Goal: Transaction & Acquisition: Obtain resource

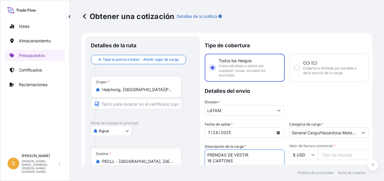
select select "Water"
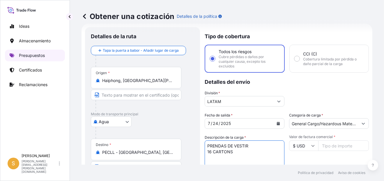
click at [41, 56] on p "Presupuestos" at bounding box center [32, 55] width 26 height 6
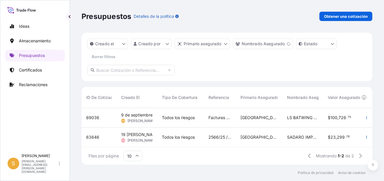
drag, startPoint x: 94, startPoint y: 117, endPoint x: 230, endPoint y: 65, distance: 145.4
click at [230, 65] on div "Creado el Creado por Primario asegurado Nombrado Asegurado Estado Borrar filtros" at bounding box center [227, 57] width 291 height 48
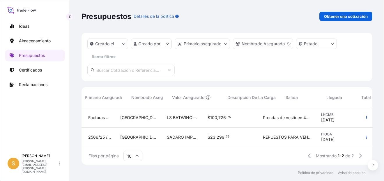
scroll to position [0, 232]
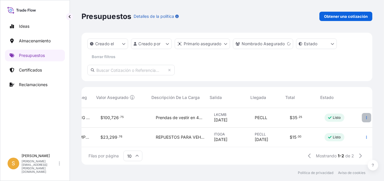
click at [365, 118] on icon "button" at bounding box center [366, 117] width 3 height 3
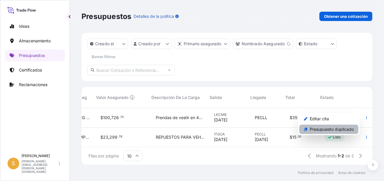
click at [337, 128] on p "Presupuesto duplicado" at bounding box center [332, 129] width 44 height 6
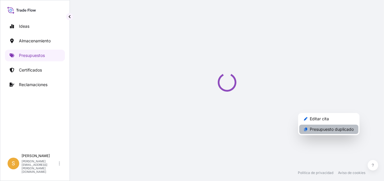
select select "Water"
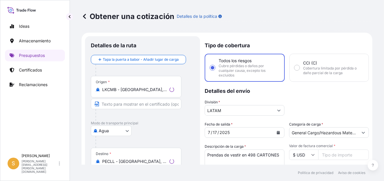
scroll to position [9, 0]
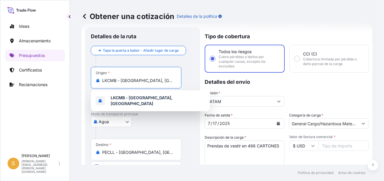
drag, startPoint x: 160, startPoint y: 82, endPoint x: 81, endPoint y: 85, distance: 79.0
click at [81, 85] on div "Obtener una cotización Detalles de la política Detalles de la ruta Tapa la puer…" at bounding box center [227, 82] width 314 height 164
paste input "[PERSON_NAME]"
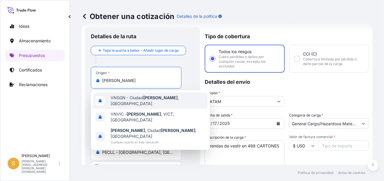
click at [190, 98] on div "VNSGN - [GEOGRAPHIC_DATA] , [GEOGRAPHIC_DATA]" at bounding box center [150, 100] width 114 height 16
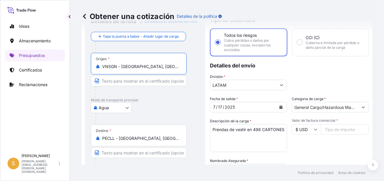
scroll to position [38, 0]
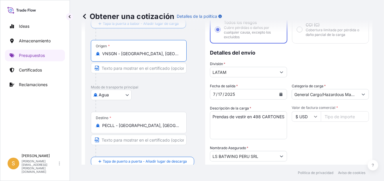
type input "VNSGN - [GEOGRAPHIC_DATA], [GEOGRAPHIC_DATA]"
drag, startPoint x: 251, startPoint y: 124, endPoint x: 245, endPoint y: 120, distance: 8.0
click at [245, 121] on textarea "Prendas de vestir en 498 CARTONES" at bounding box center [248, 125] width 77 height 28
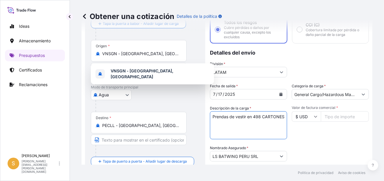
click at [250, 116] on textarea "Prendas de vestir en 498 CARTONES" at bounding box center [248, 125] width 77 height 28
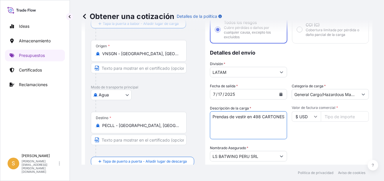
click at [244, 126] on textarea "Prendas de vestir en 498 CARTONES" at bounding box center [248, 125] width 77 height 28
drag, startPoint x: 249, startPoint y: 122, endPoint x: 252, endPoint y: 116, distance: 7.3
click at [252, 116] on textarea "Prendas de vestir en 498 CARTONES" at bounding box center [248, 125] width 77 height 28
paste textarea "2 PALLETS - 33 CARTONES"
click at [277, 116] on textarea "Prendas de vestir en 498 CARTONES" at bounding box center [248, 125] width 77 height 28
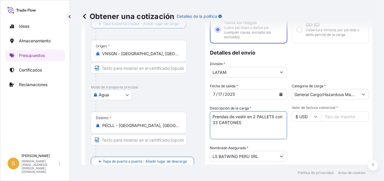
type textarea "Prendas de vestir en 2 PALLETS con 33 CARTONES"
click at [336, 117] on input "Valor de factura comercial *" at bounding box center [345, 116] width 48 height 10
paste input "6451.24"
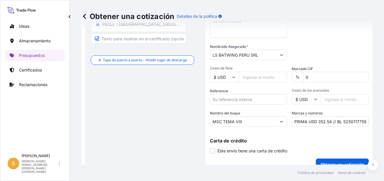
scroll to position [147, 0]
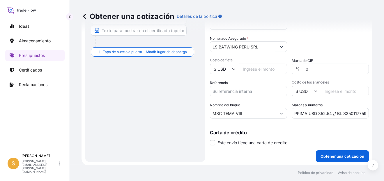
type input "6451.24"
drag, startPoint x: 241, startPoint y: 109, endPoint x: 177, endPoint y: 116, distance: 63.6
click at [177, 116] on form "Detalles de la ruta Restablecer detalles de ruta Tapa la puerta a babor - Añadi…" at bounding box center [227, 25] width 291 height 280
paste input "BUENOS AIRES EXPRESS, 2533E"
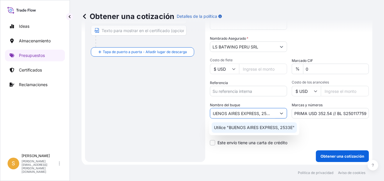
drag, startPoint x: 261, startPoint y: 113, endPoint x: 273, endPoint y: 116, distance: 11.9
click at [273, 116] on input "BUENOS AIRES EXPRESS, 2533E" at bounding box center [243, 113] width 66 height 10
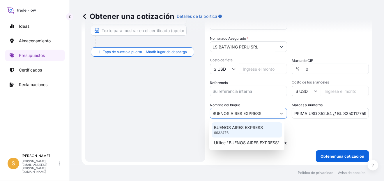
click at [258, 126] on p "BUENOS AIRES EXPRESS" at bounding box center [238, 127] width 49 height 6
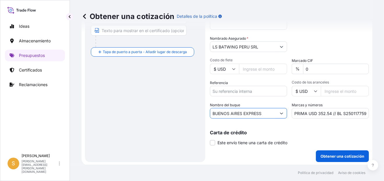
type input "BUENOS AIRES EXPRESS"
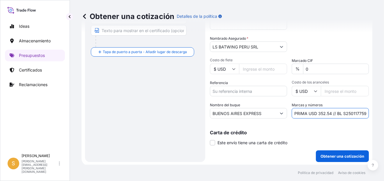
drag, startPoint x: 328, startPoint y: 112, endPoint x: 316, endPoint y: 114, distance: 12.9
click at [316, 114] on input "PRIMA USD 352.54 // BL S2501177595" at bounding box center [330, 113] width 77 height 10
click at [350, 113] on input "PRIMA USD 40.00 // BL S2501177595" at bounding box center [330, 113] width 77 height 10
paste input "228622"
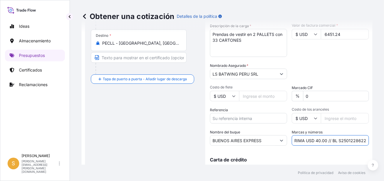
scroll to position [89, 0]
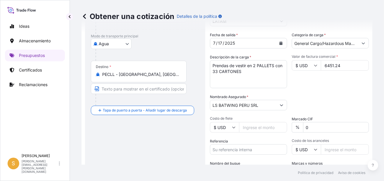
type input "PRIMA USD 40.00 // BL S2501228622"
click at [280, 43] on icon "Calendario" at bounding box center [281, 42] width 3 height 3
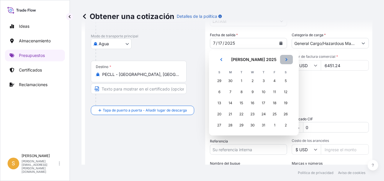
click at [288, 59] on button "Próximo" at bounding box center [286, 59] width 13 height 9
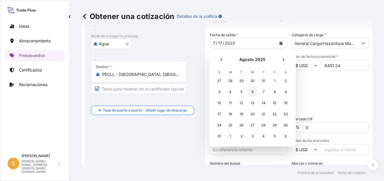
click at [255, 91] on div "6" at bounding box center [252, 92] width 10 height 10
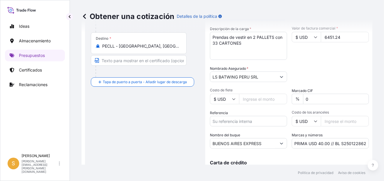
scroll to position [147, 0]
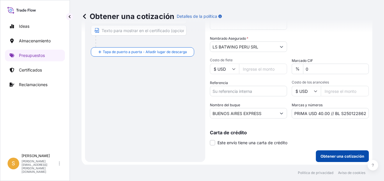
click at [349, 153] on p "Obtener una cotización" at bounding box center [343, 156] width 44 height 6
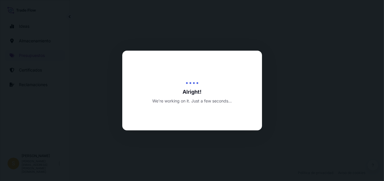
select select "Water"
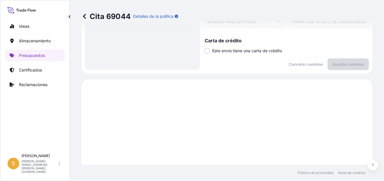
scroll to position [289, 0]
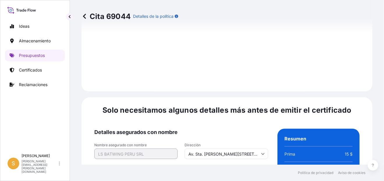
scroll to position [924, 0]
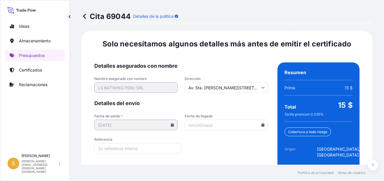
click at [262, 119] on input "Fecha de llegada" at bounding box center [226, 124] width 83 height 10
click at [261, 123] on icon at bounding box center [262, 124] width 3 height 3
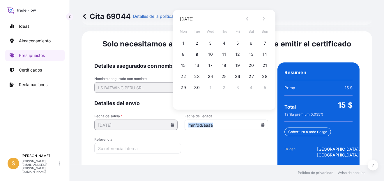
click at [261, 123] on icon at bounding box center [262, 124] width 3 height 3
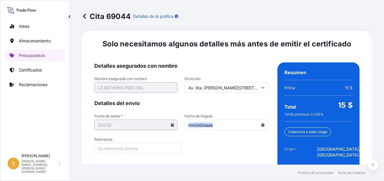
click at [261, 123] on icon at bounding box center [262, 124] width 3 height 3
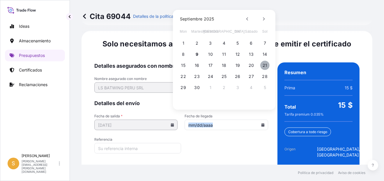
click at [267, 64] on button "21" at bounding box center [264, 65] width 9 height 9
type input "[DATE]"
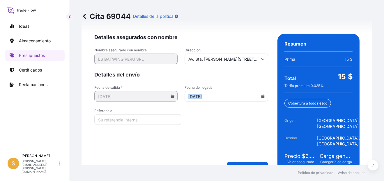
scroll to position [954, 0]
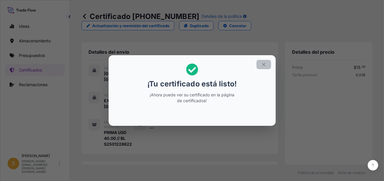
click at [263, 64] on icon "button" at bounding box center [263, 64] width 5 height 5
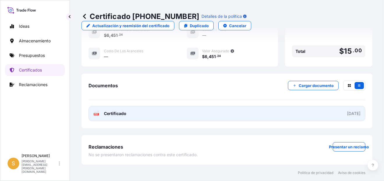
scroll to position [209, 0]
click at [168, 115] on link "PDF Certificado [DATE]" at bounding box center [227, 113] width 277 height 15
